Goal: Transaction & Acquisition: Download file/media

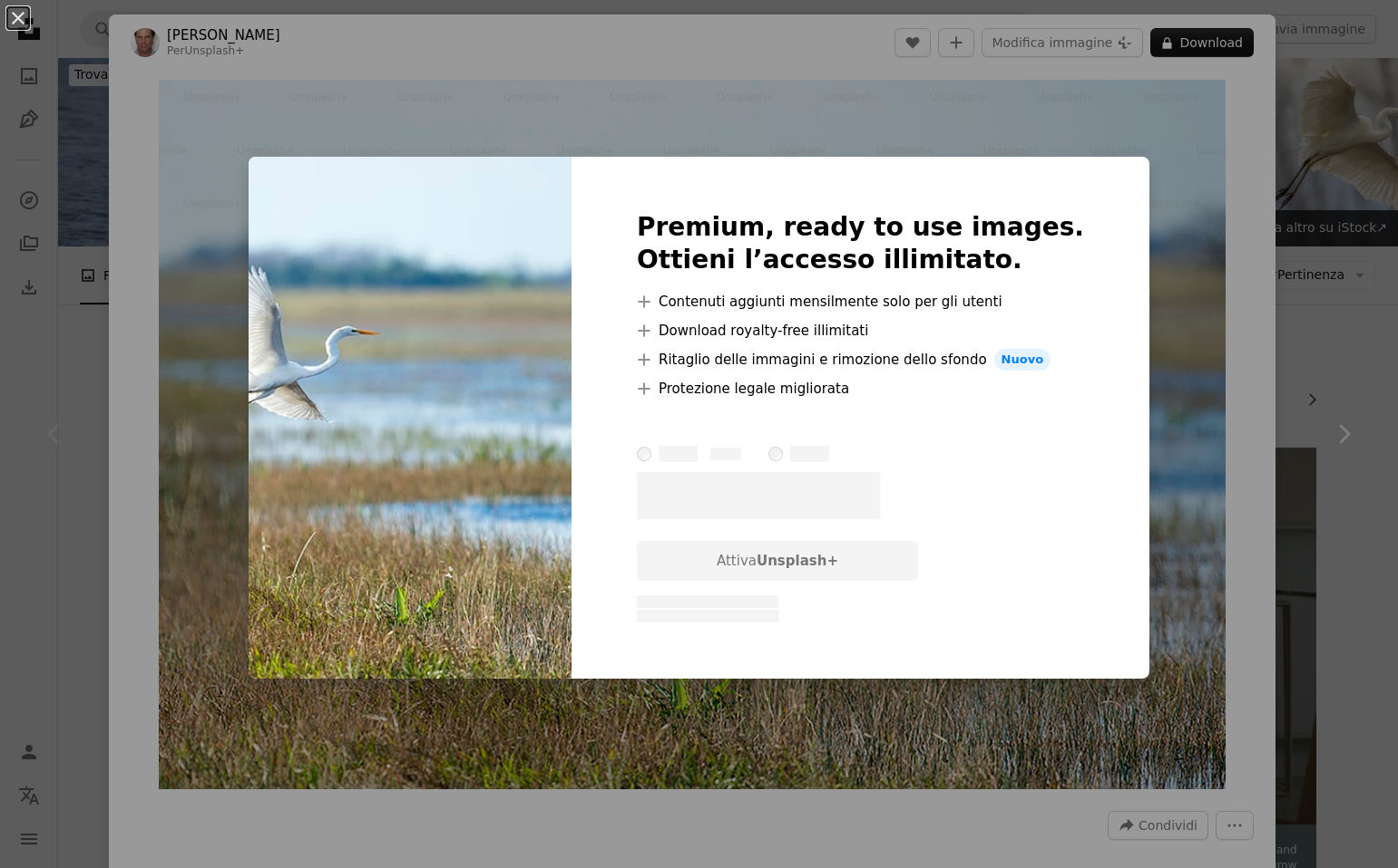
scroll to position [1, 0]
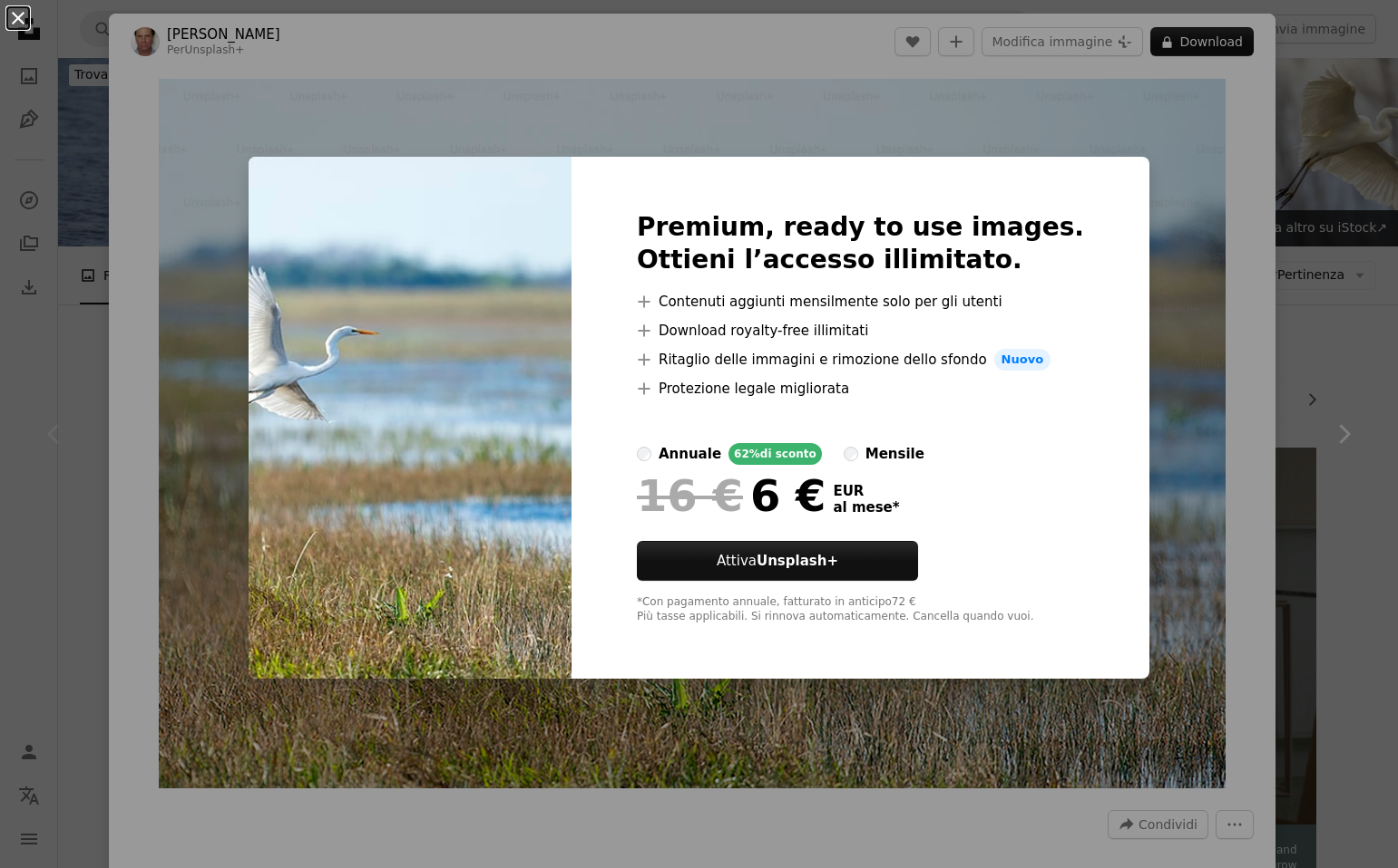
click at [14, 24] on button "An X shape" at bounding box center [18, 18] width 22 height 22
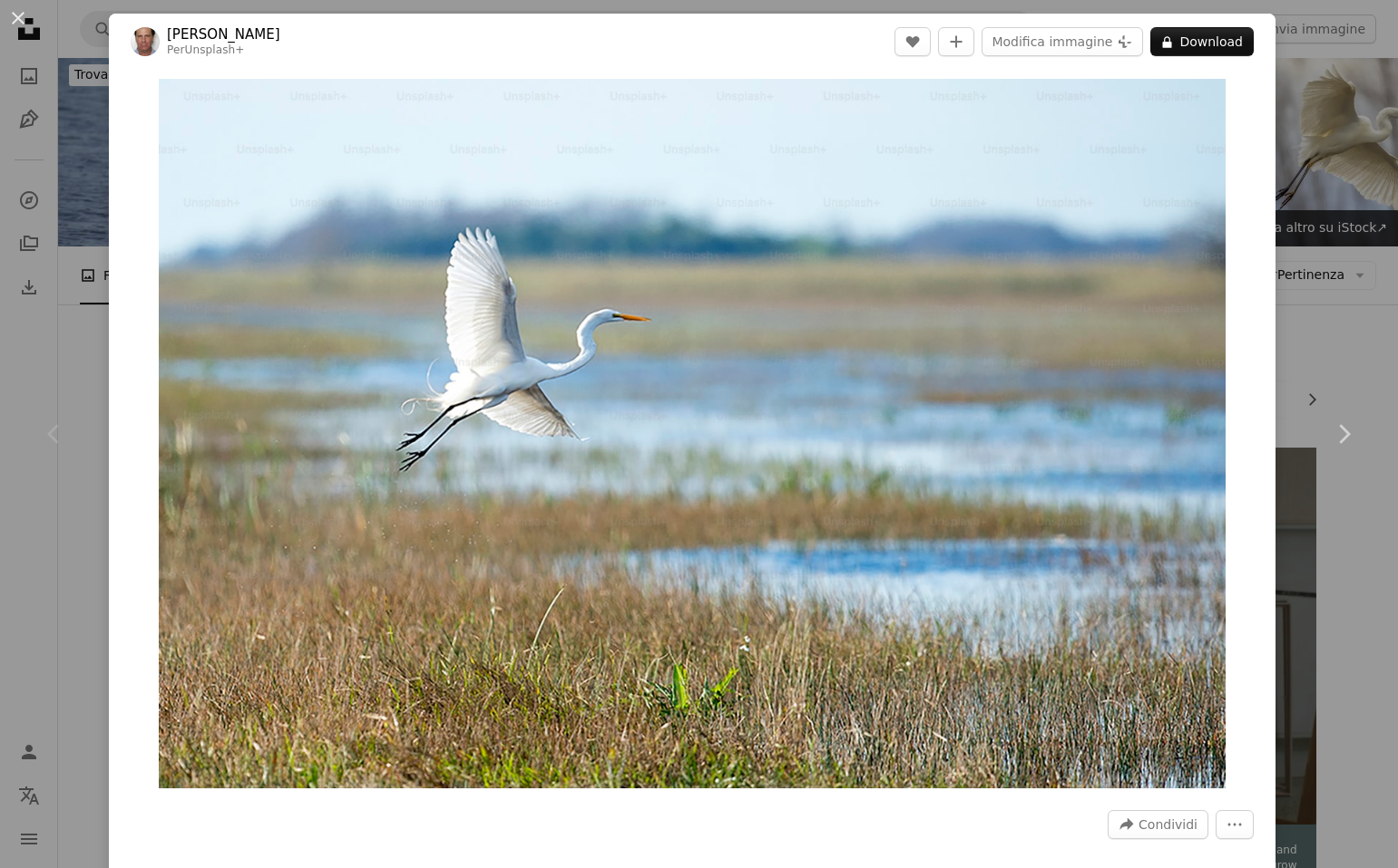
click at [16, 19] on button "An X shape" at bounding box center [18, 18] width 22 height 22
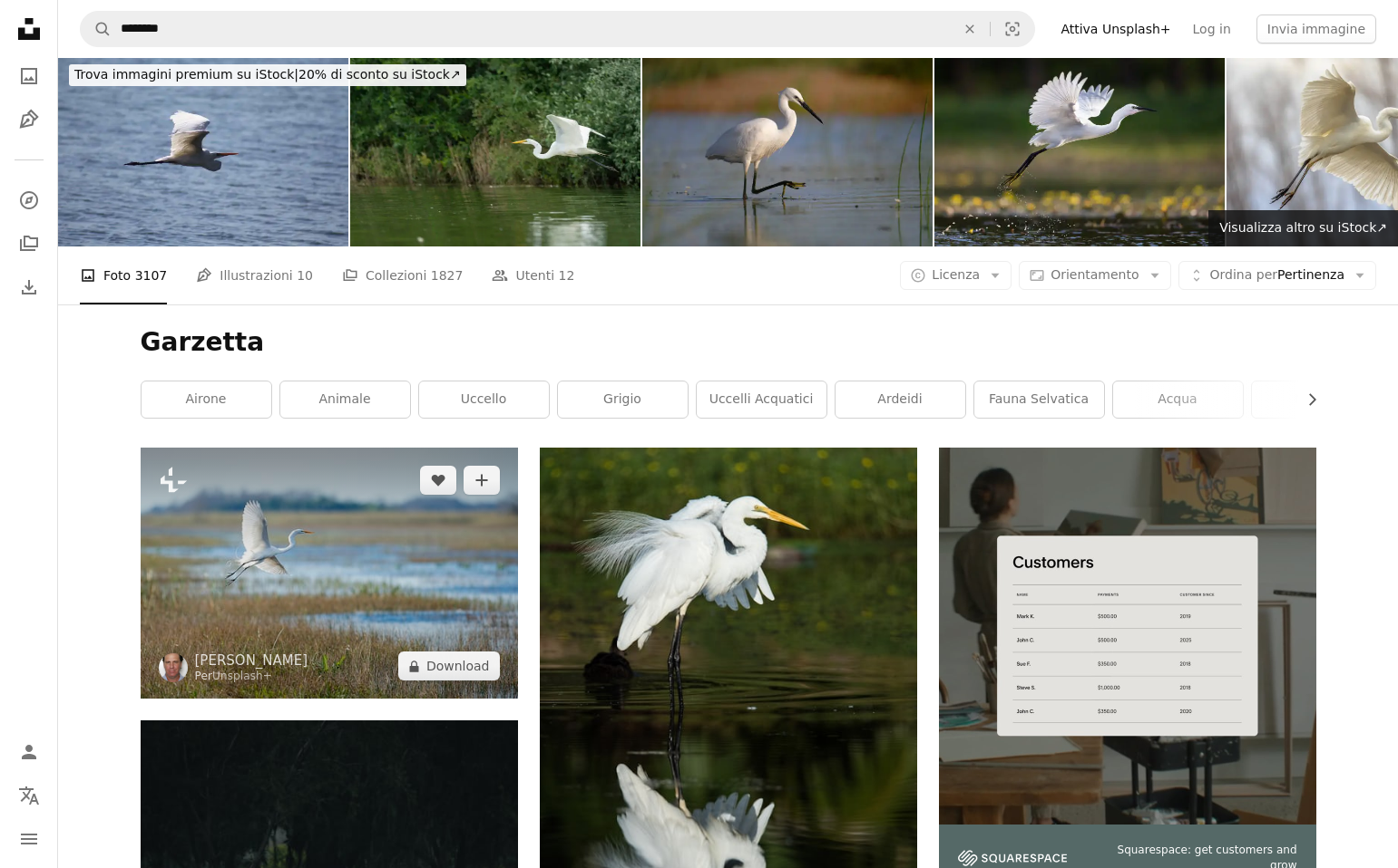
click at [320, 556] on img at bounding box center [329, 573] width 378 height 251
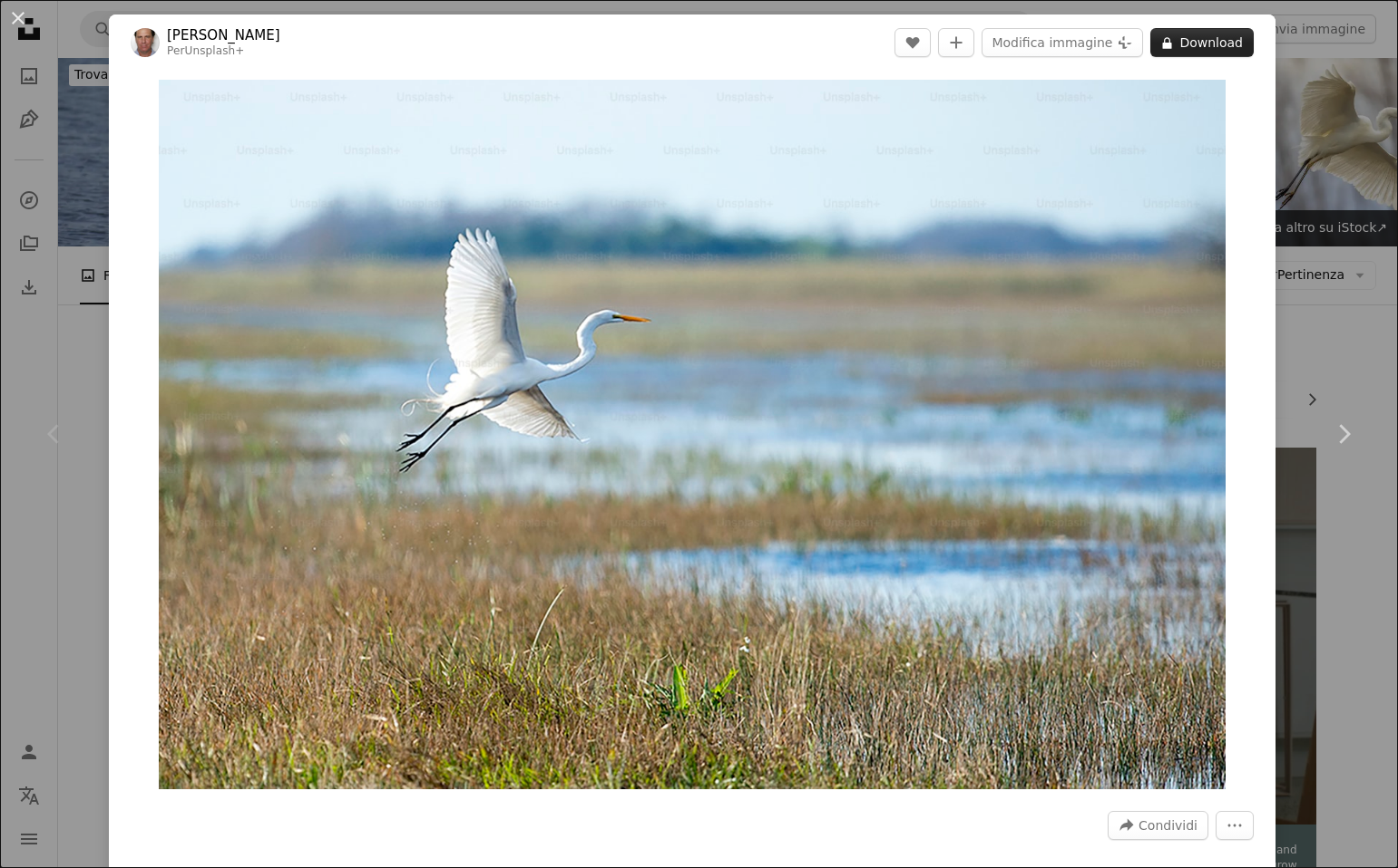
click at [1198, 42] on button "A lock Download" at bounding box center [1201, 42] width 103 height 29
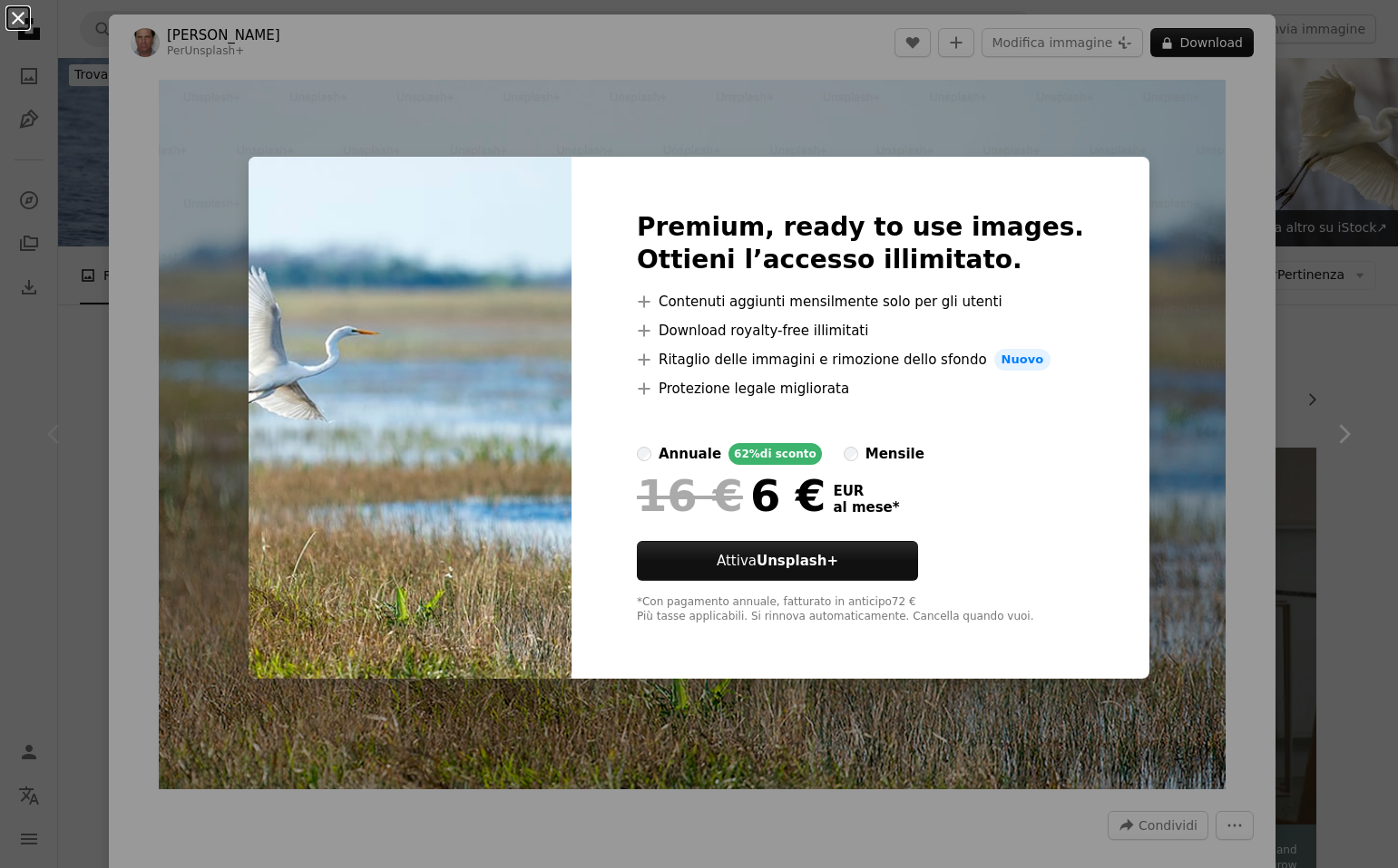
click at [22, 18] on button "An X shape" at bounding box center [18, 18] width 22 height 22
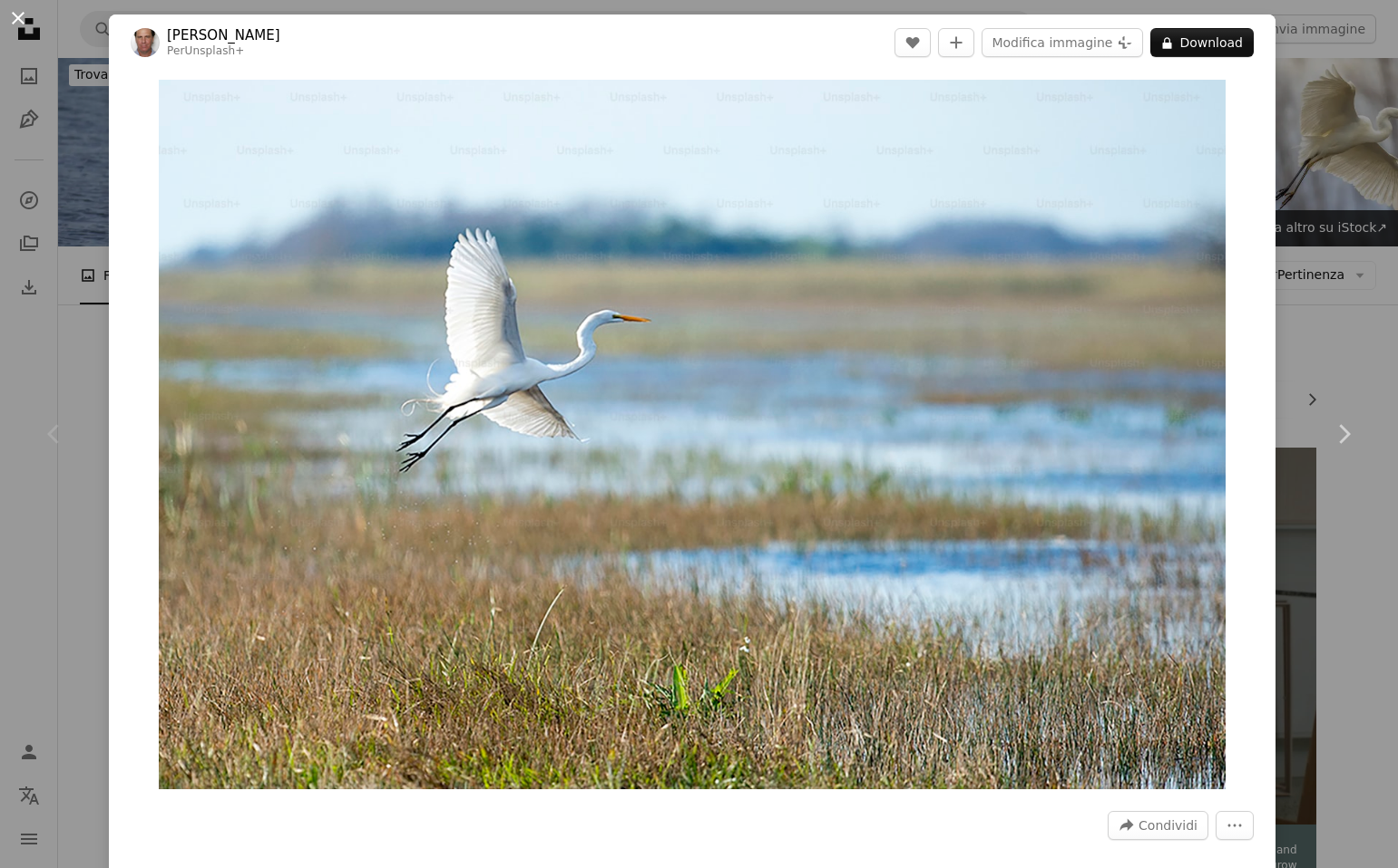
click at [22, 18] on button "An X shape" at bounding box center [18, 18] width 22 height 22
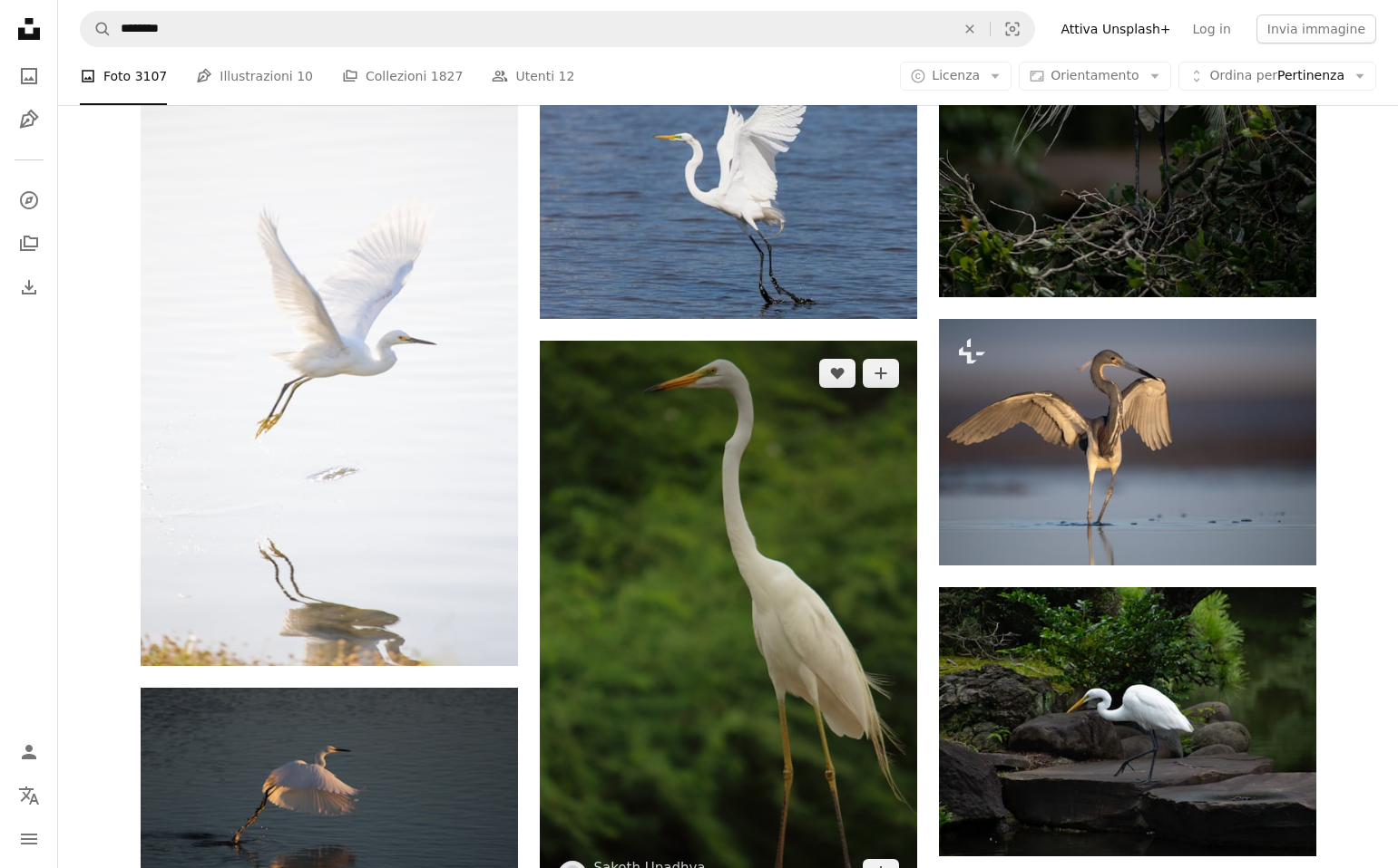
scroll to position [1238, 0]
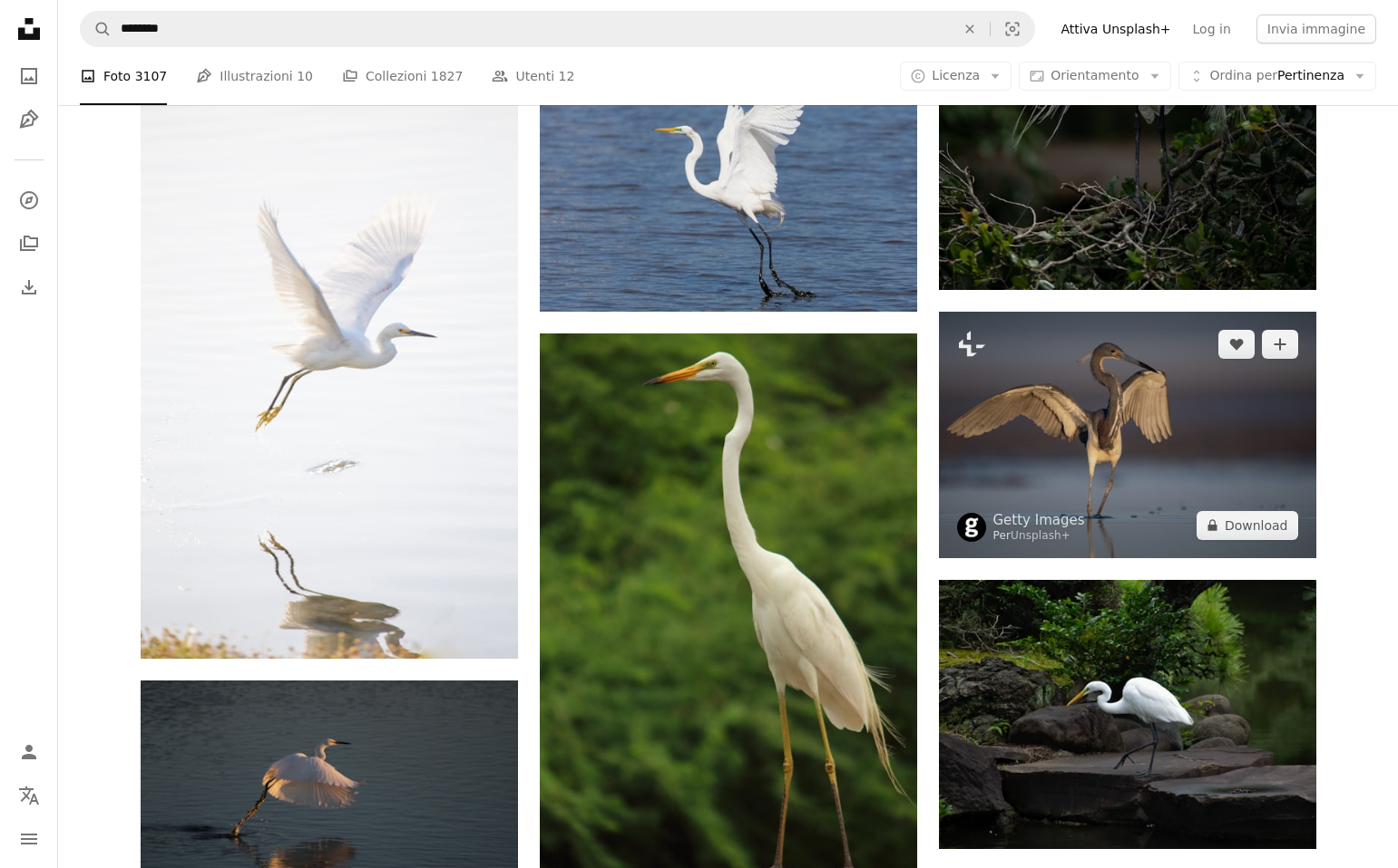
click at [1167, 455] on img at bounding box center [1128, 435] width 378 height 246
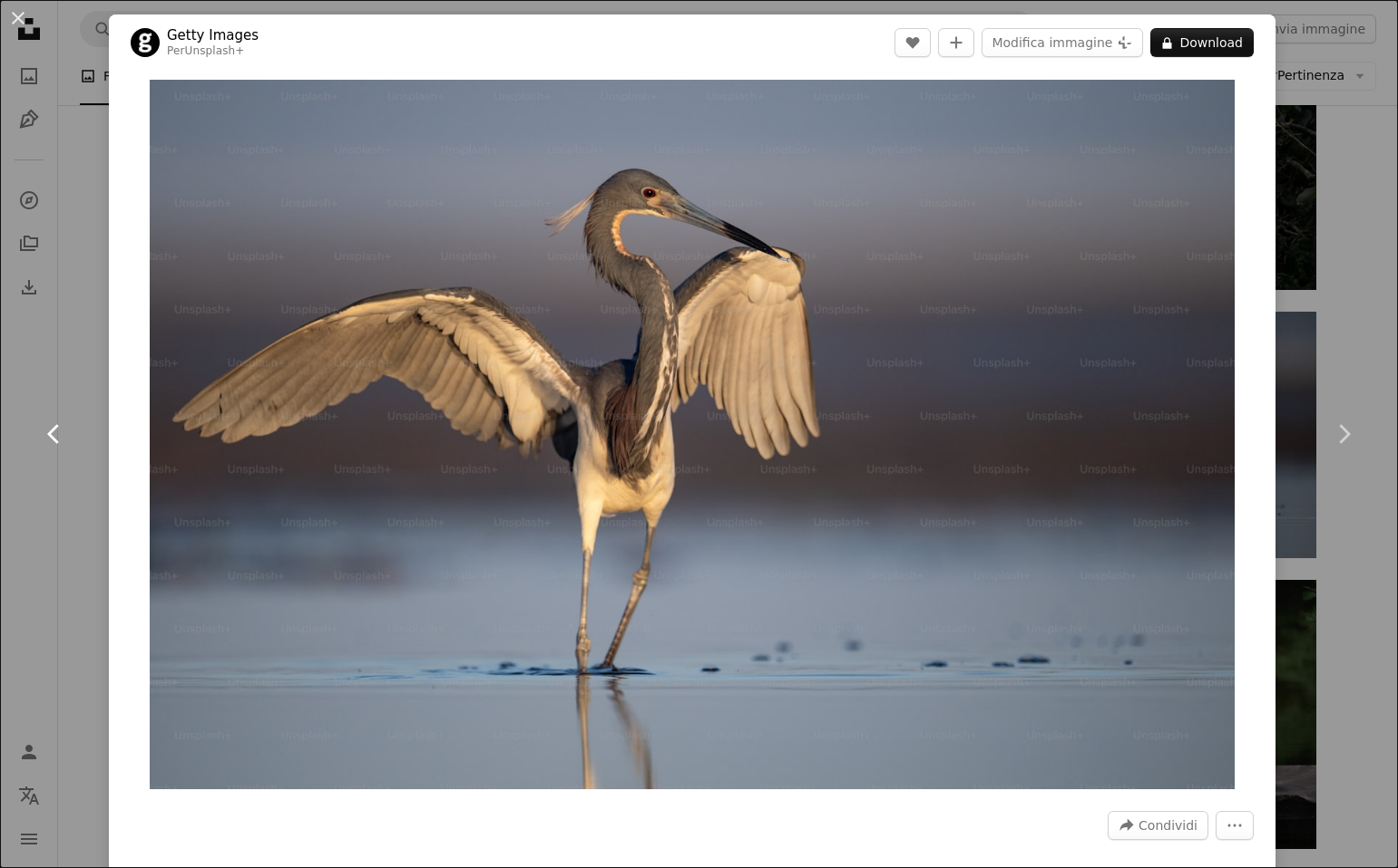
click at [87, 418] on link "Chevron left" at bounding box center [55, 434] width 109 height 174
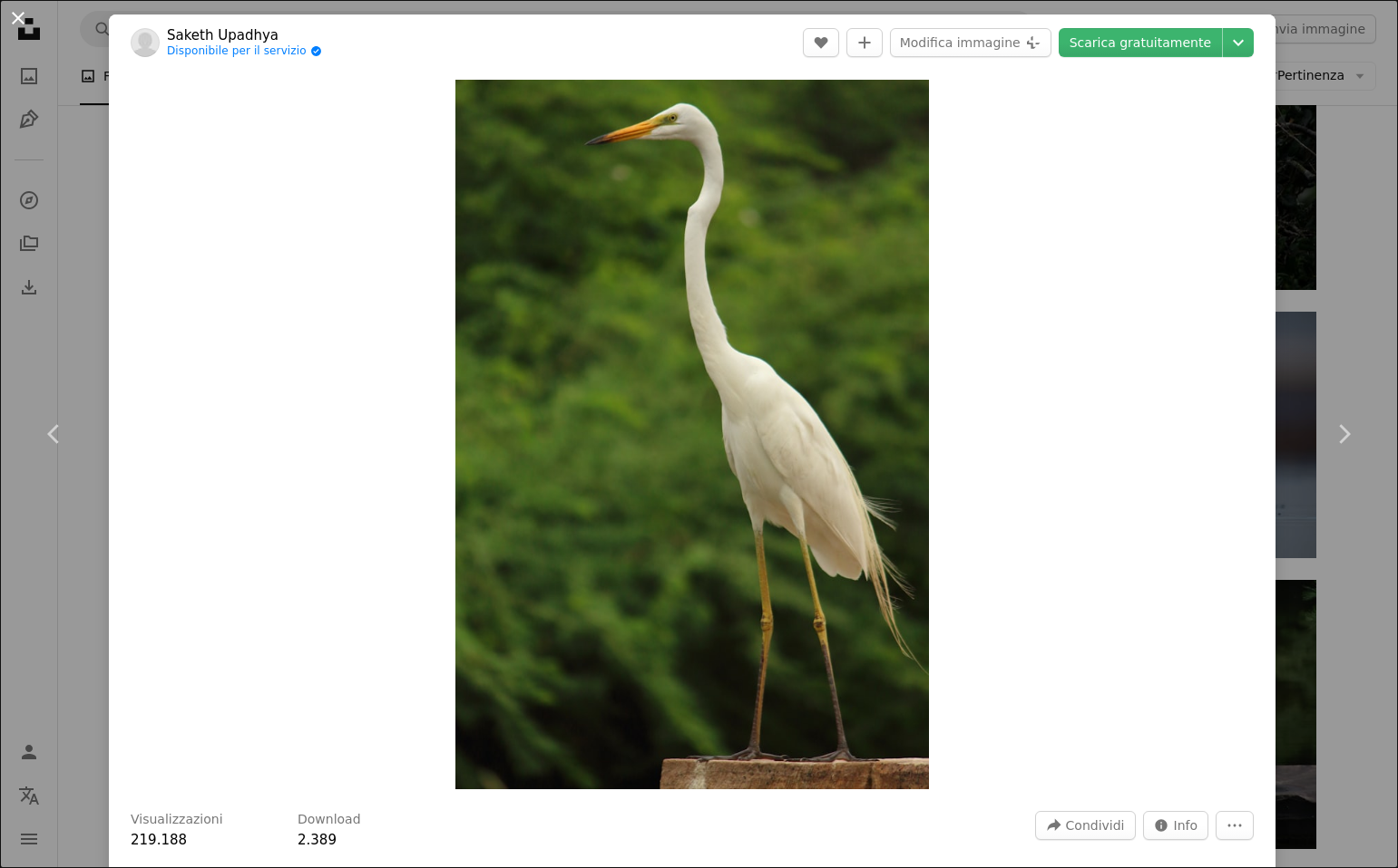
click at [9, 22] on button "An X shape" at bounding box center [18, 18] width 22 height 22
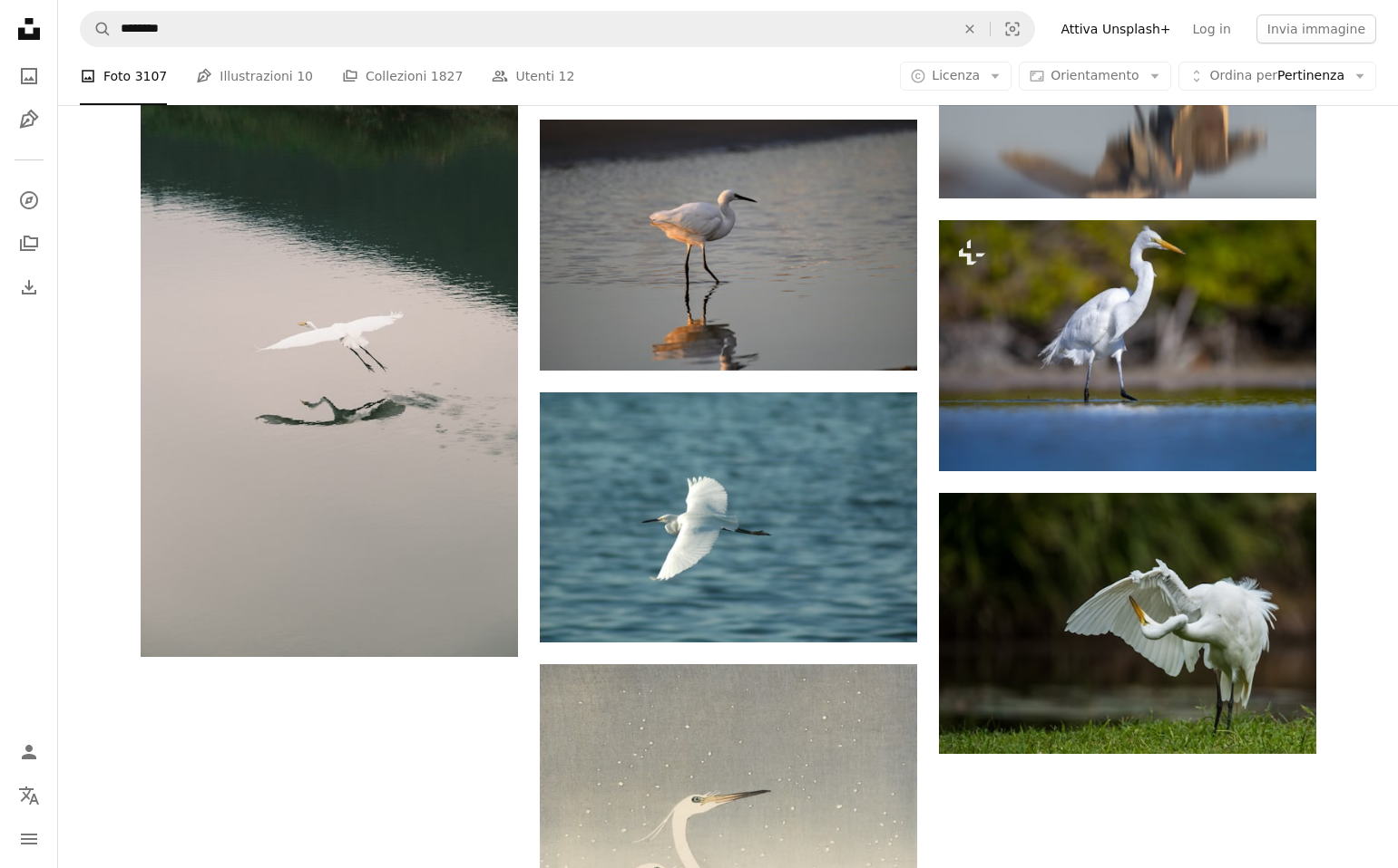
scroll to position [2319, 0]
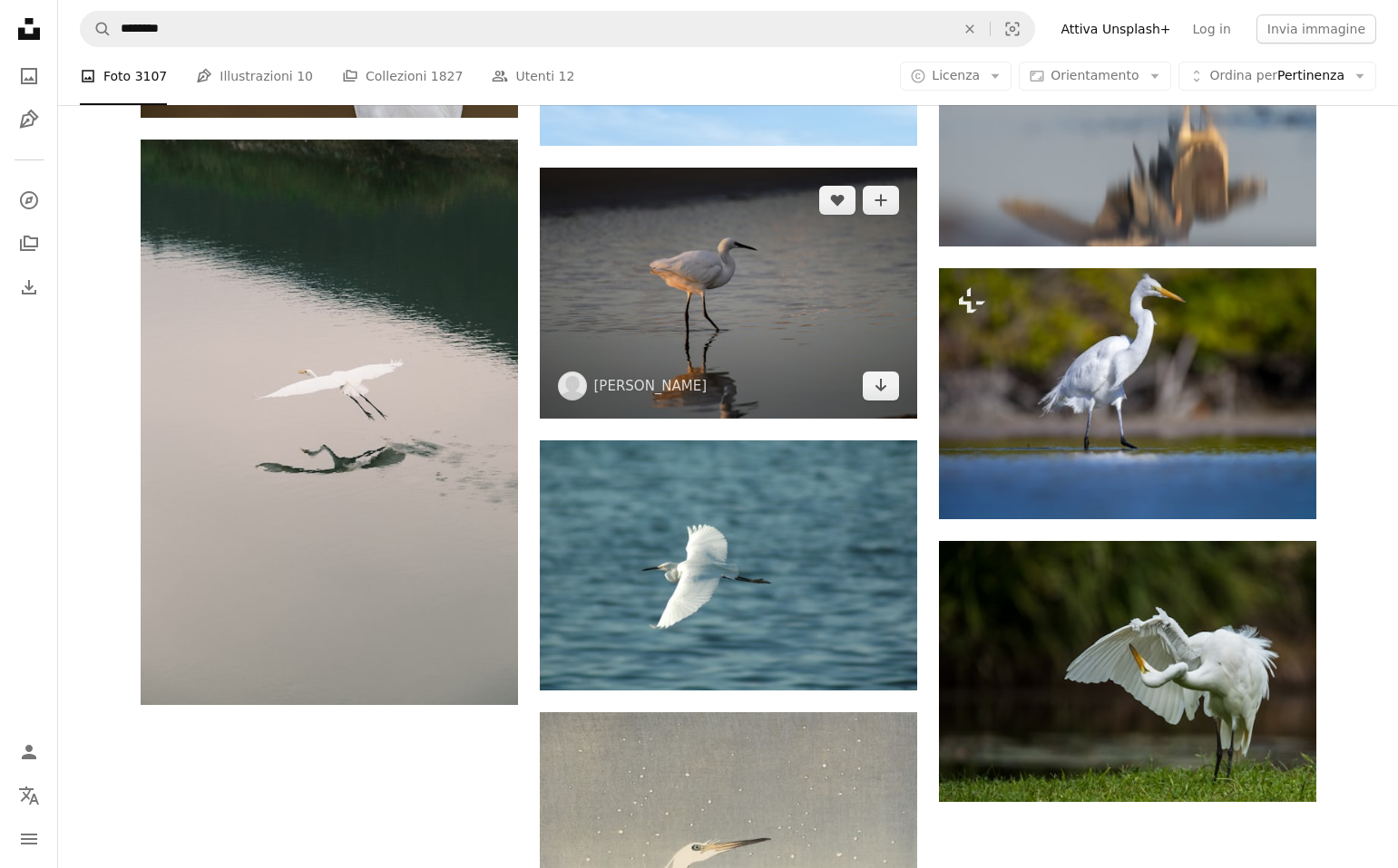
click at [814, 316] on img at bounding box center [728, 293] width 378 height 251
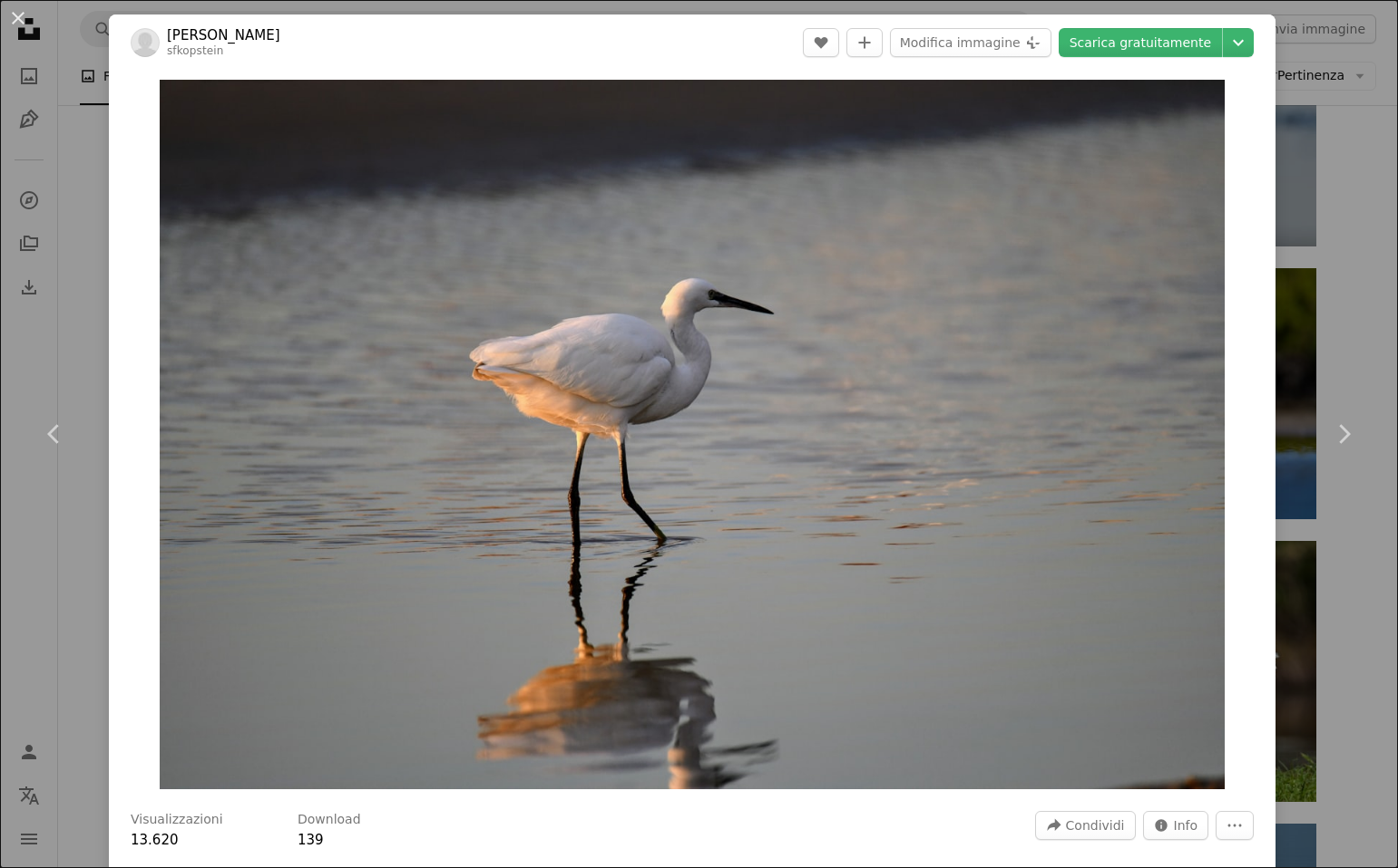
click at [61, 640] on div "An X shape Chevron left Chevron right [PERSON_NAME] sfkopstein A heart A plus s…" at bounding box center [699, 434] width 1398 height 868
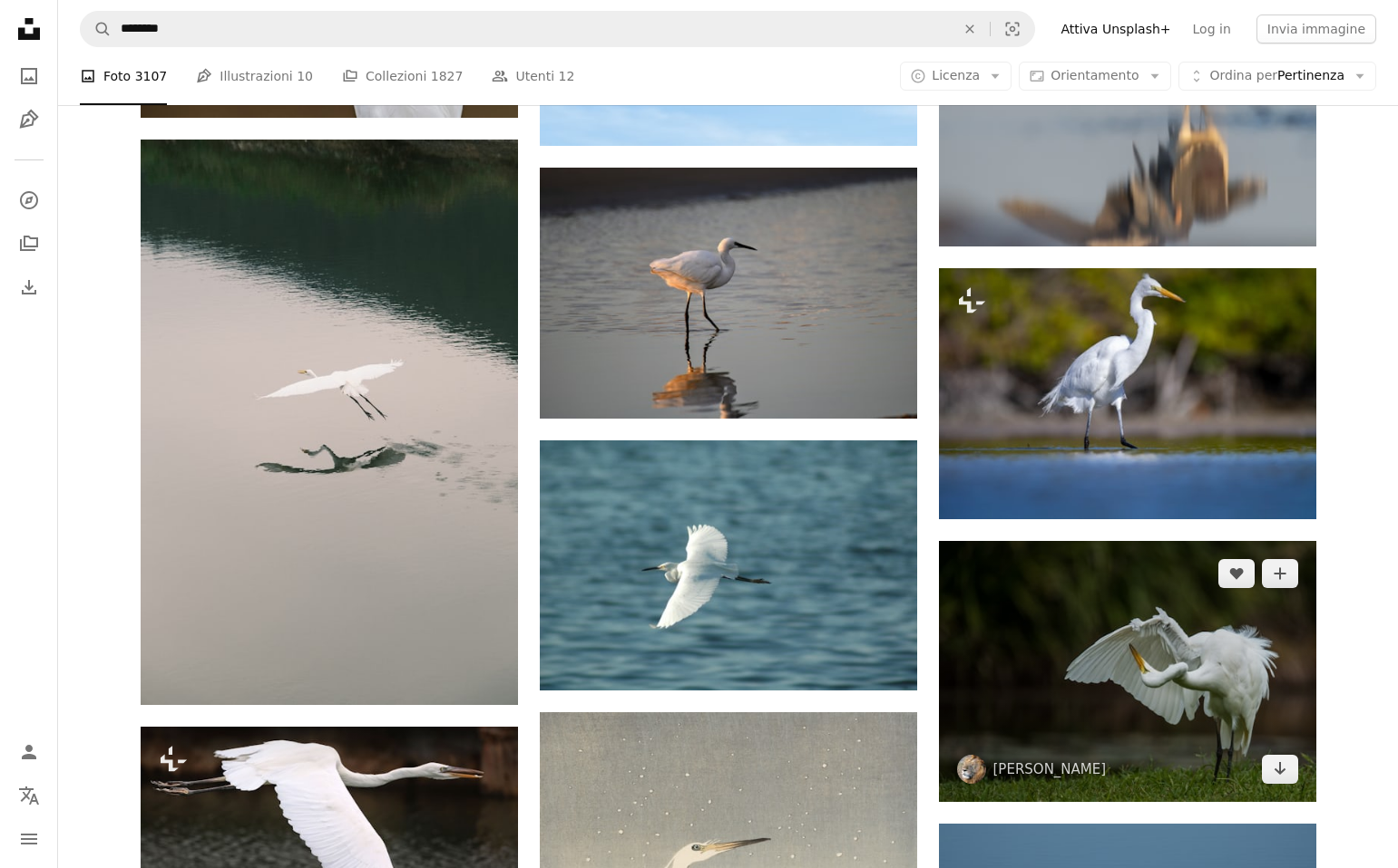
click at [1254, 674] on img at bounding box center [1128, 671] width 378 height 261
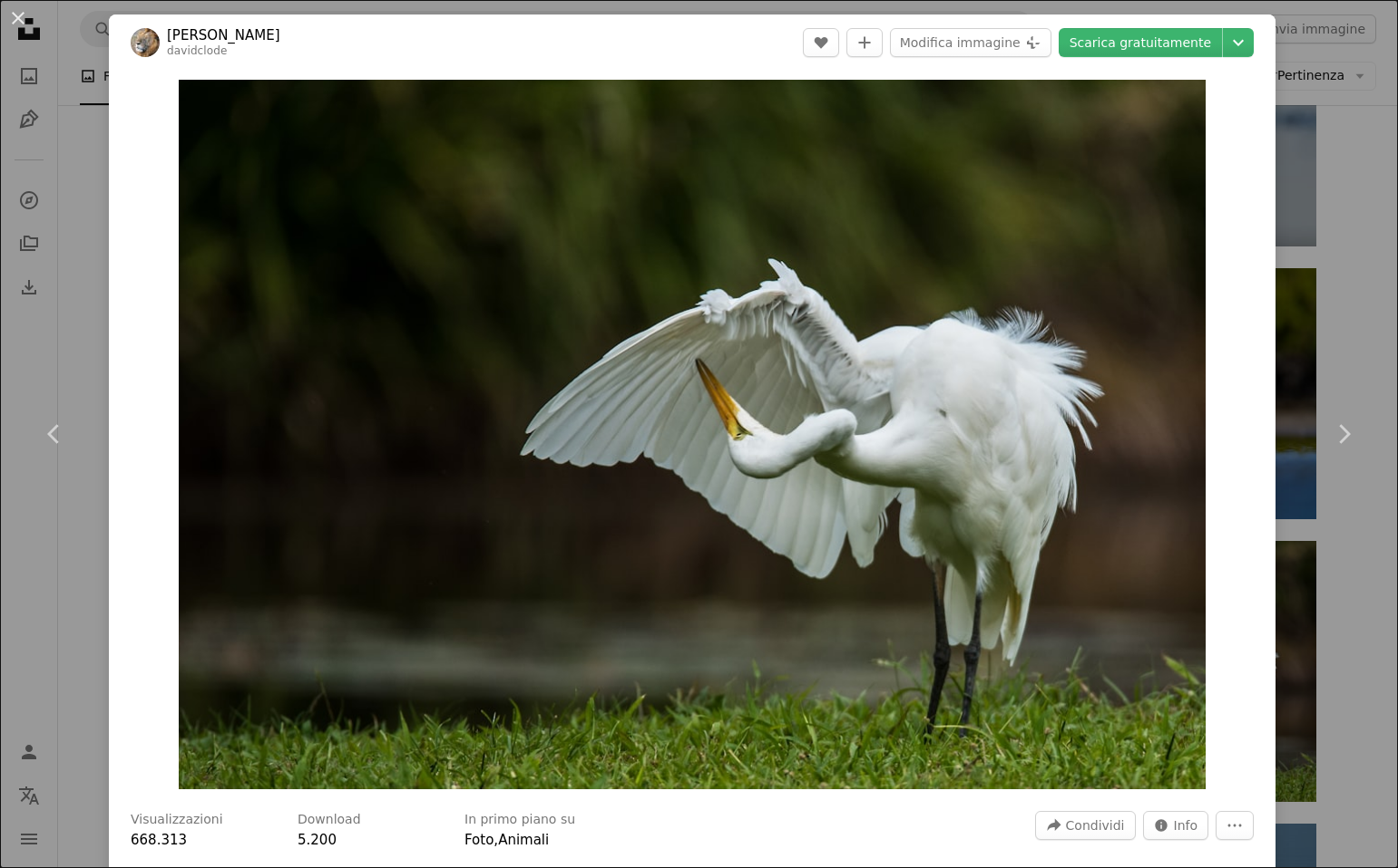
click at [1354, 606] on div "An X shape Chevron left Chevron right [PERSON_NAME] davidclode A heart A plus s…" at bounding box center [699, 434] width 1398 height 868
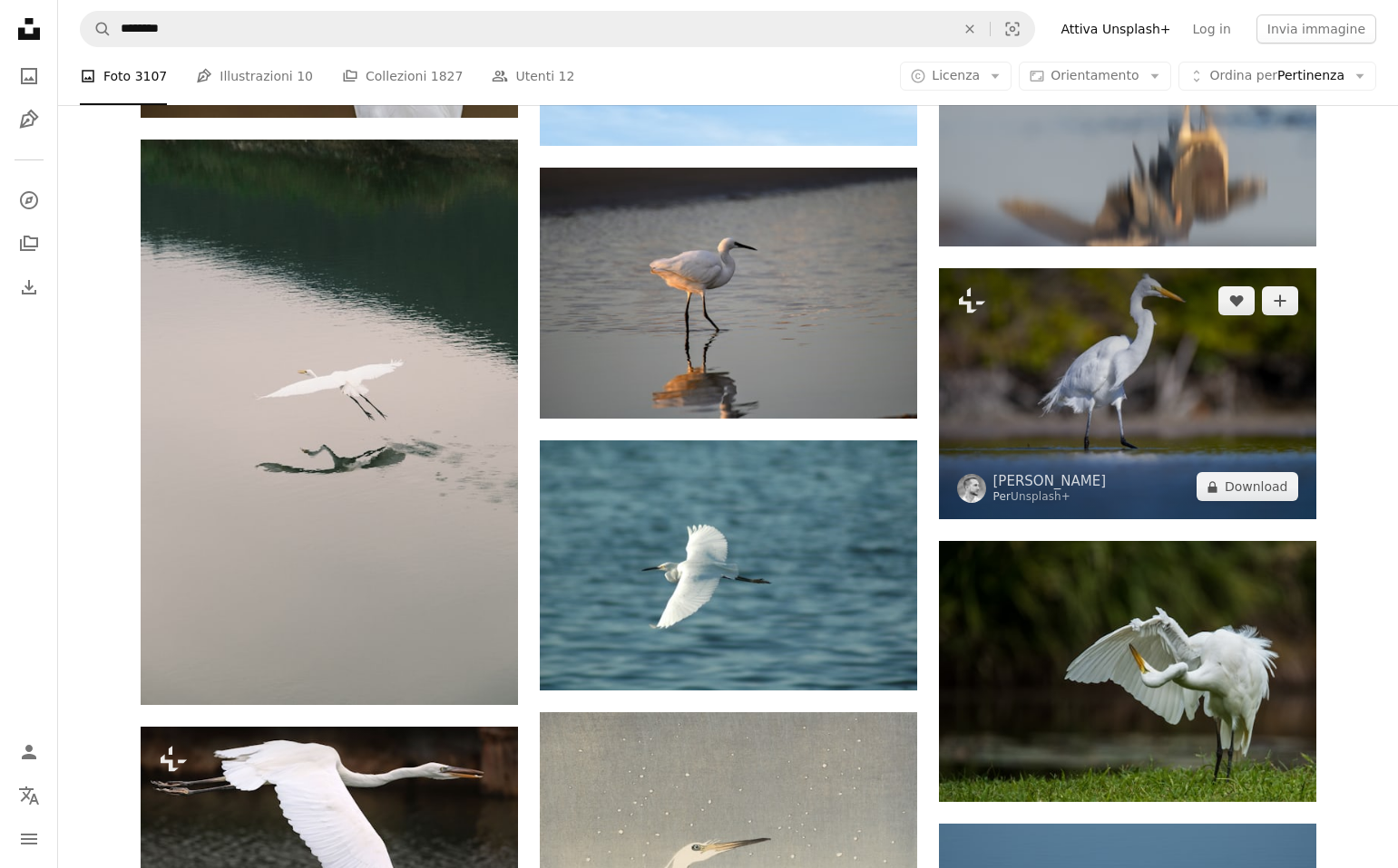
click at [1174, 426] on img at bounding box center [1128, 393] width 378 height 251
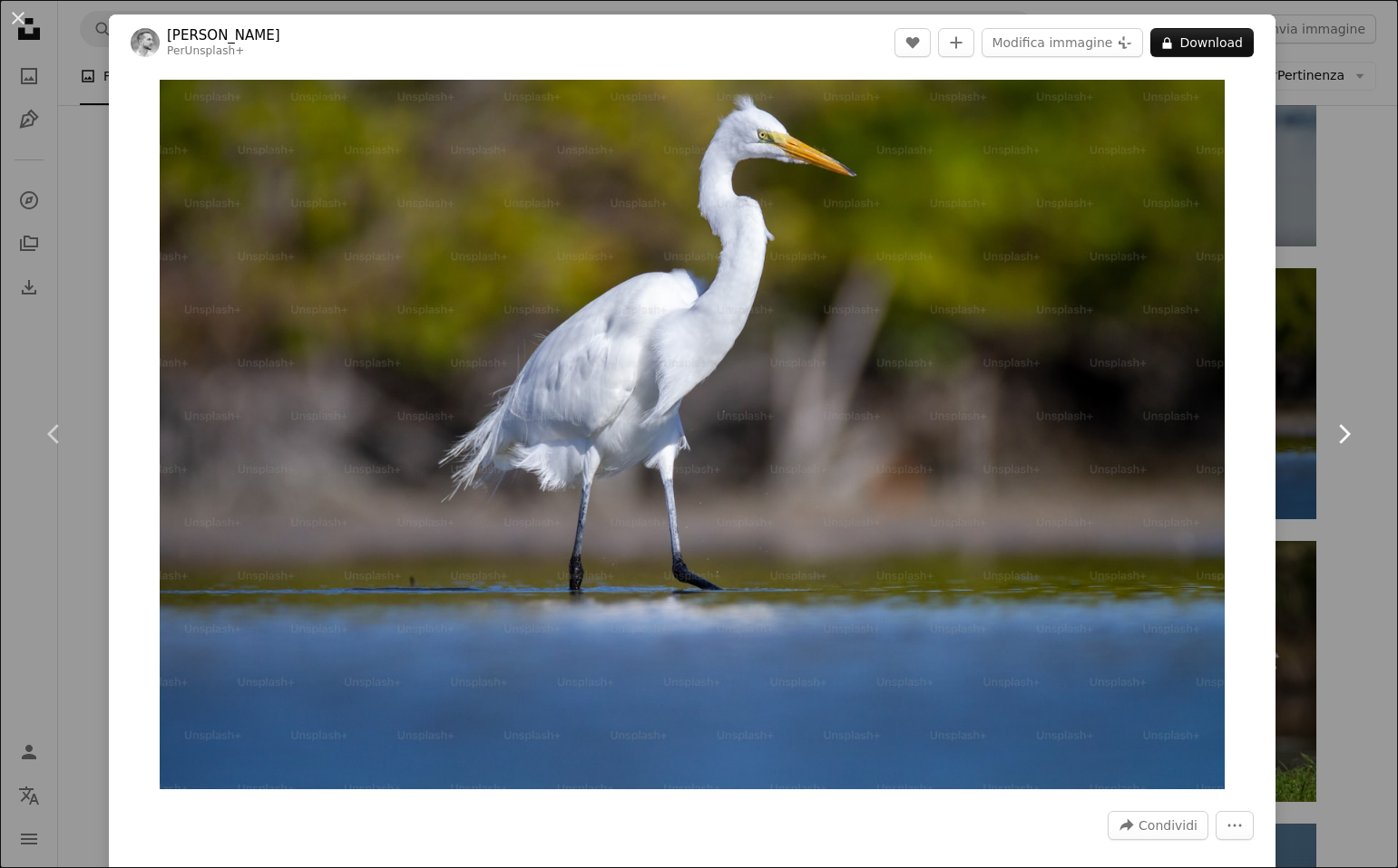
click at [1352, 389] on link "Chevron right" at bounding box center [1343, 434] width 109 height 174
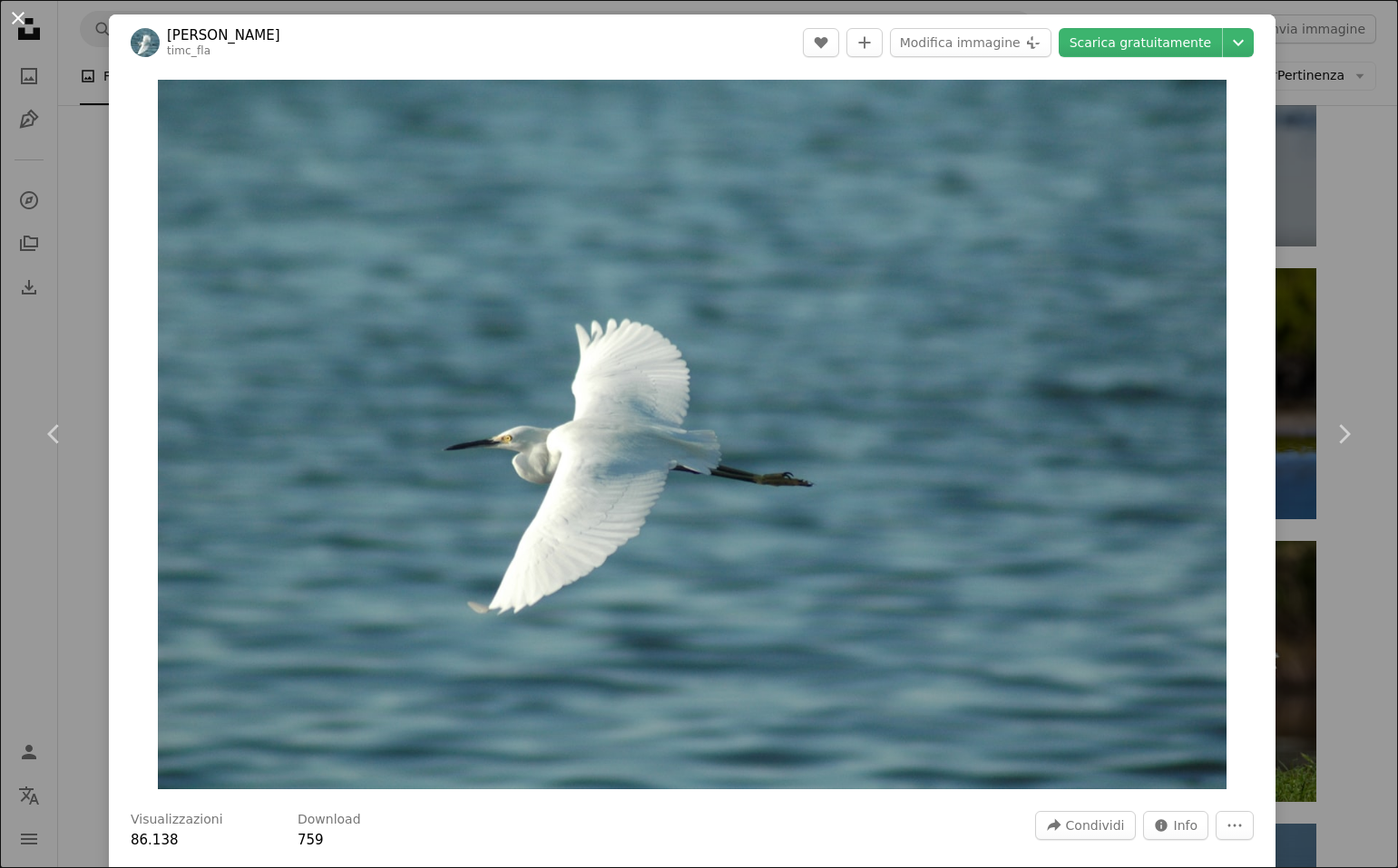
click at [22, 18] on button "An X shape" at bounding box center [18, 18] width 22 height 22
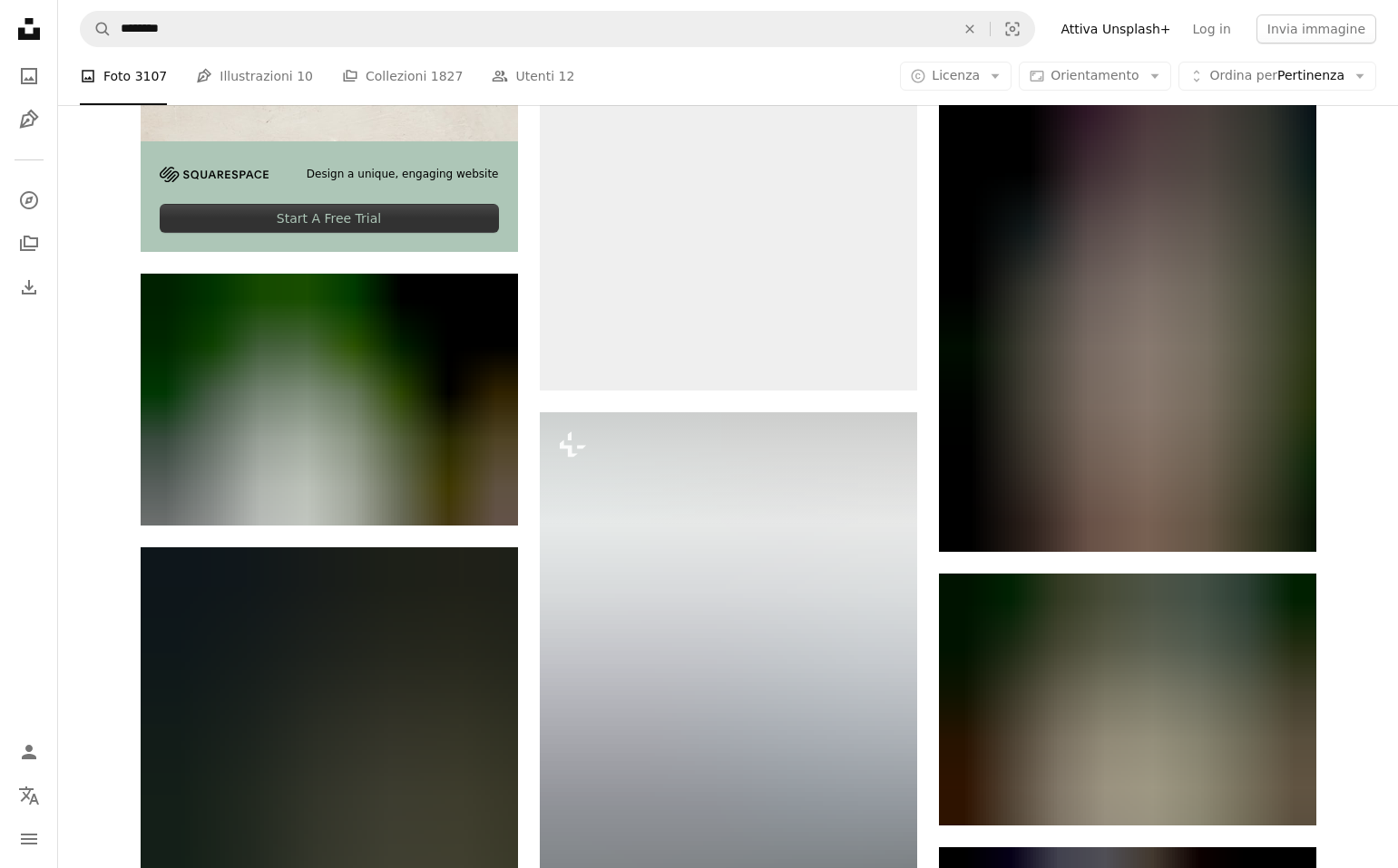
scroll to position [3804, 0]
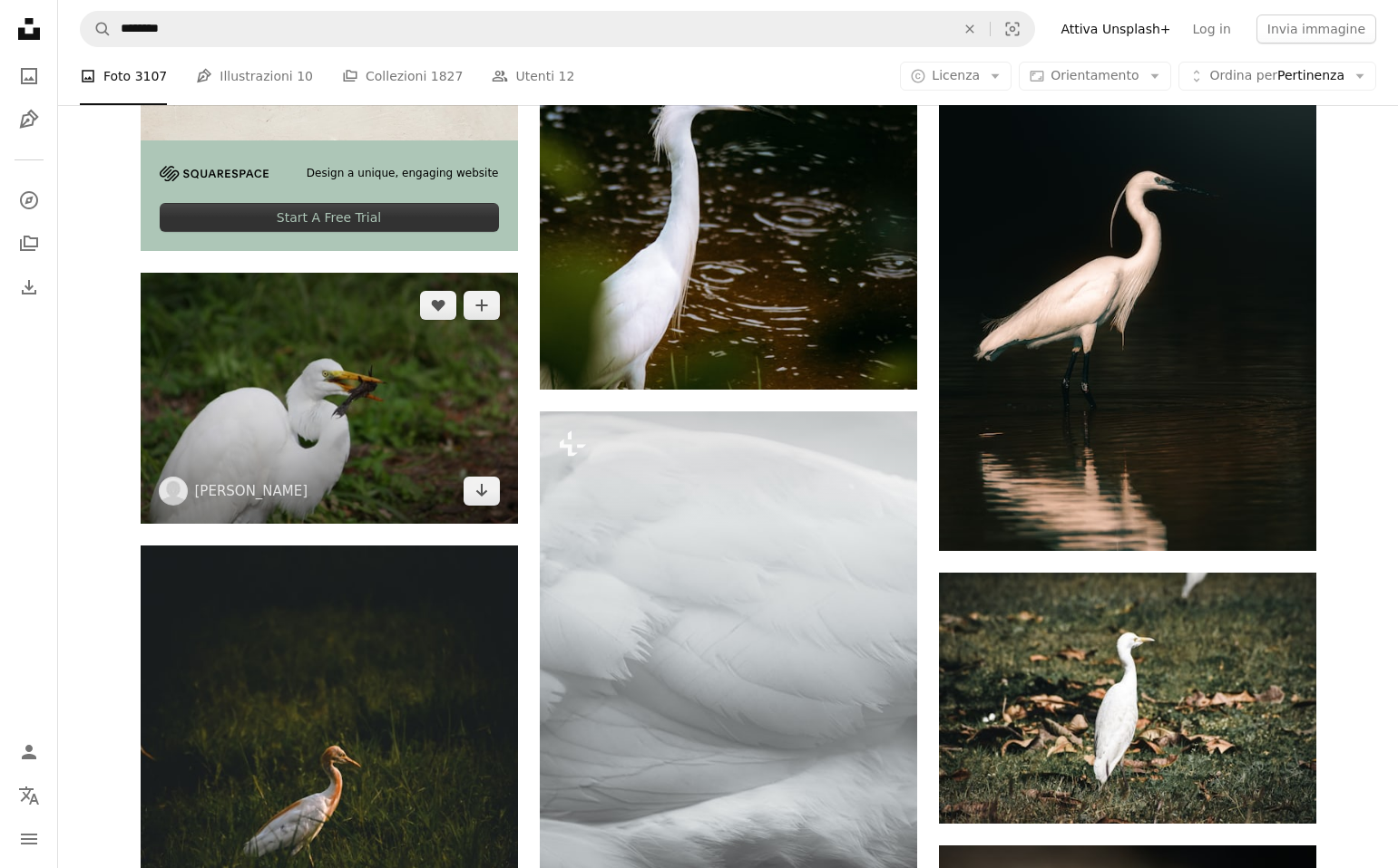
click at [384, 398] on img at bounding box center [329, 398] width 378 height 251
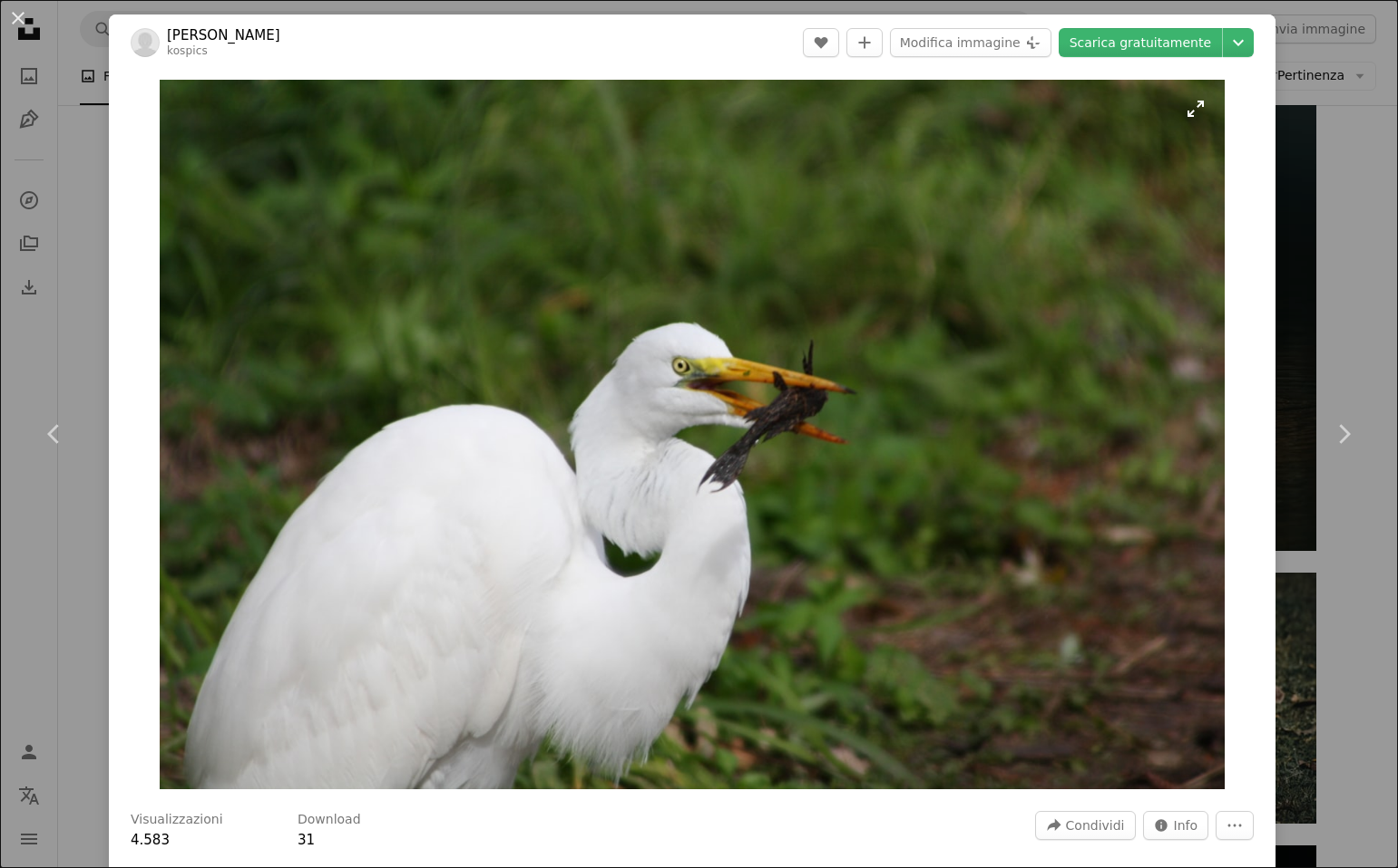
scroll to position [38, 0]
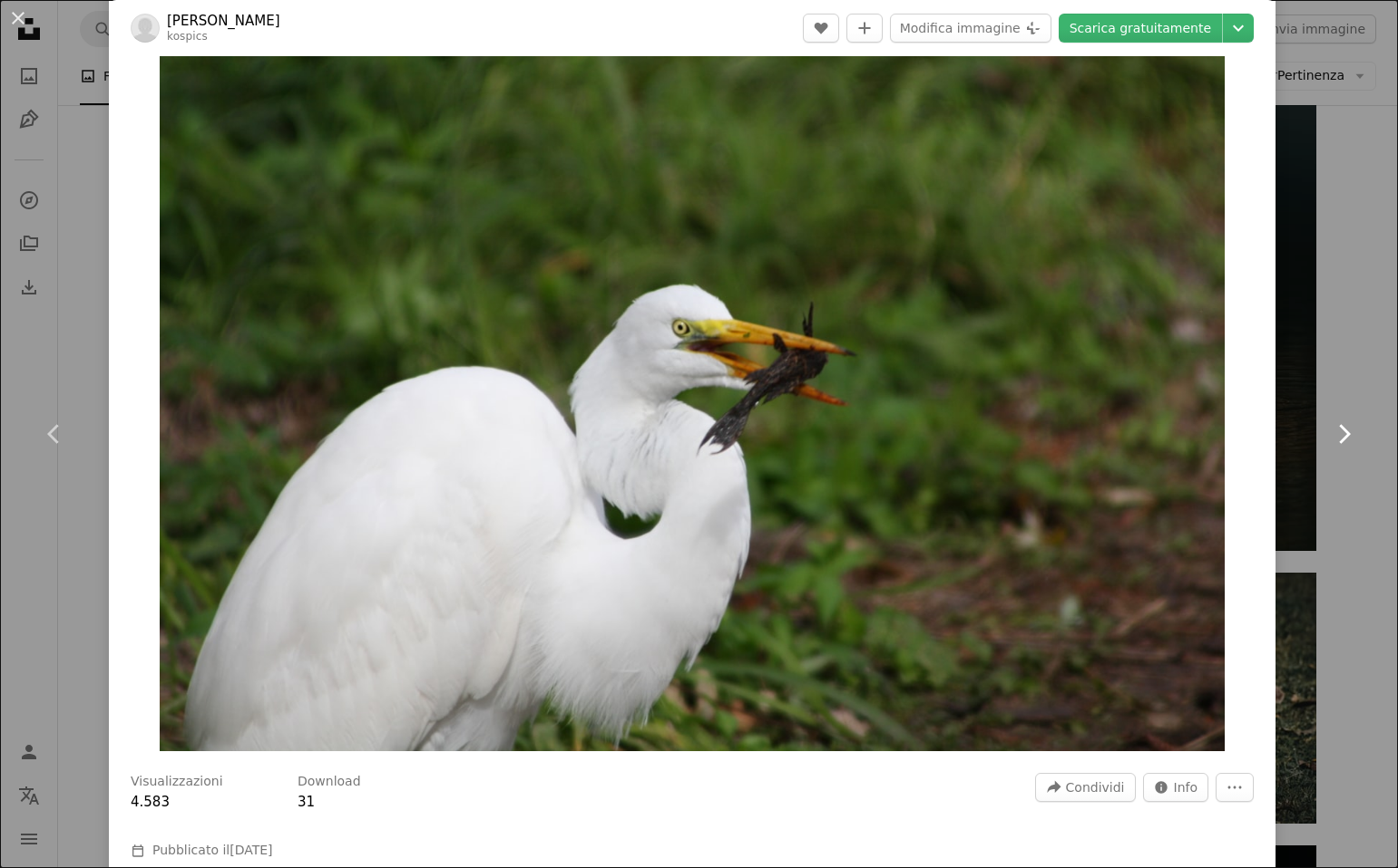
click at [1346, 359] on link "Chevron right" at bounding box center [1343, 434] width 109 height 174
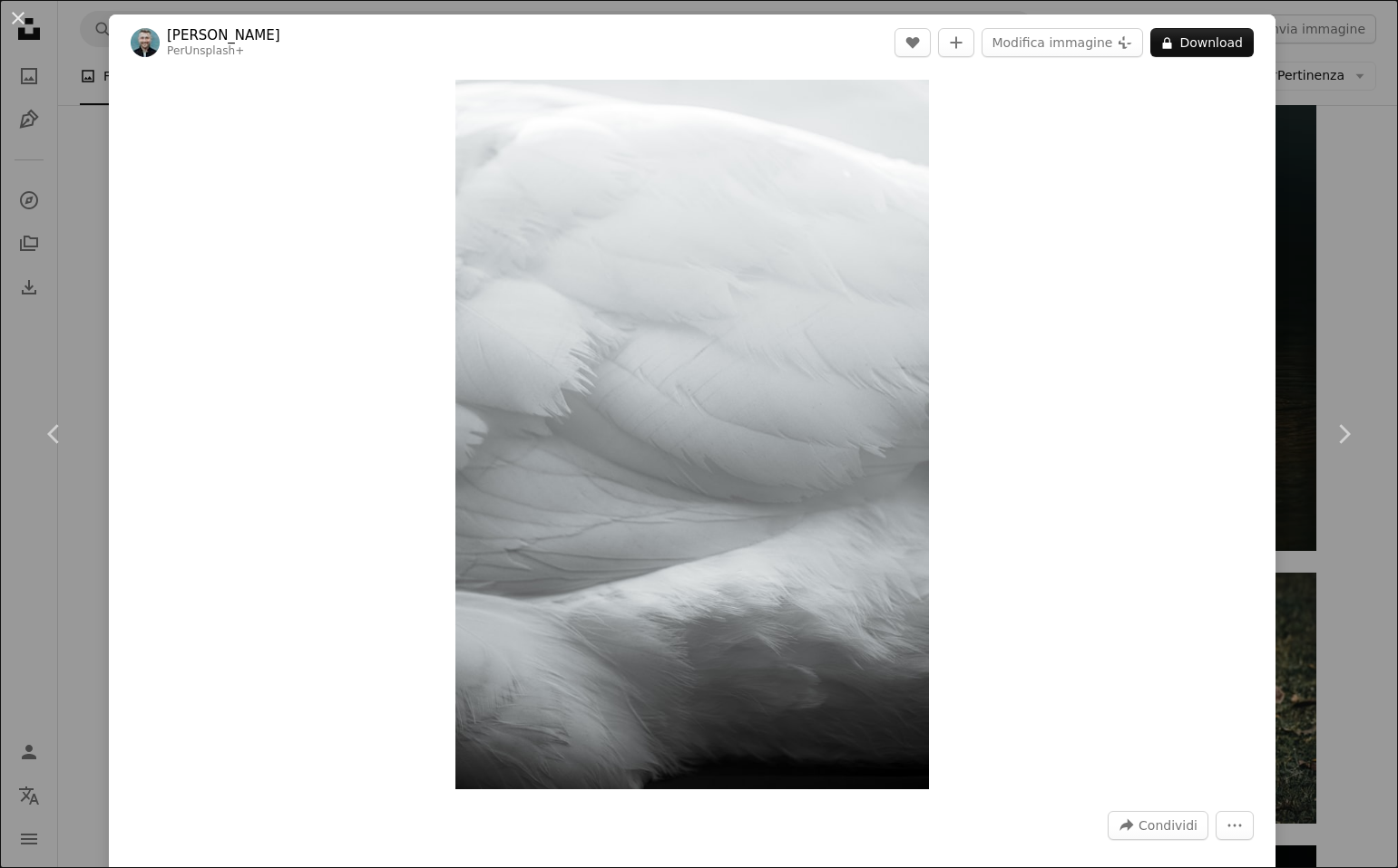
click at [18, 15] on button "An X shape" at bounding box center [18, 18] width 22 height 22
